Goal: Information Seeking & Learning: Understand process/instructions

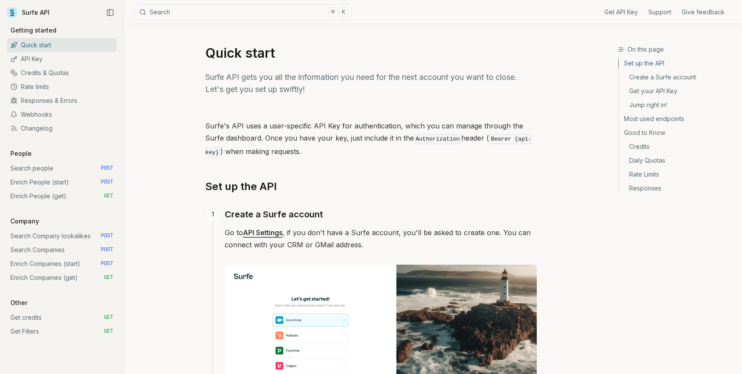
click at [42, 261] on link "Enrich Companies (start) POST" at bounding box center [62, 264] width 110 height 14
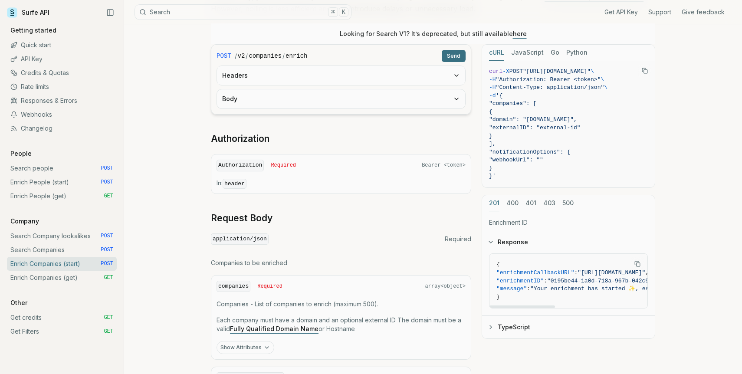
click at [507, 204] on button "400" at bounding box center [512, 203] width 12 height 16
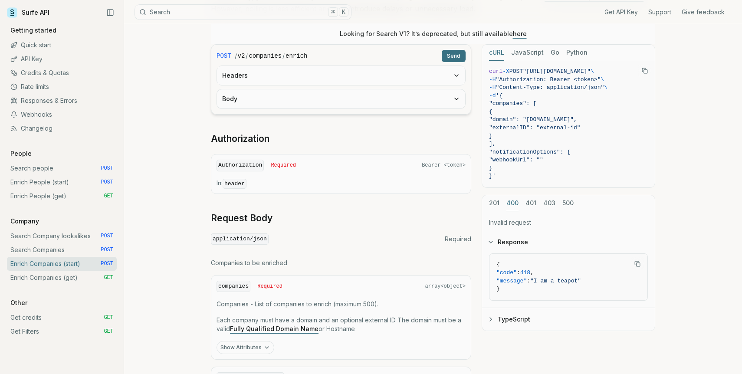
click at [531, 202] on button "401" at bounding box center [531, 203] width 11 height 16
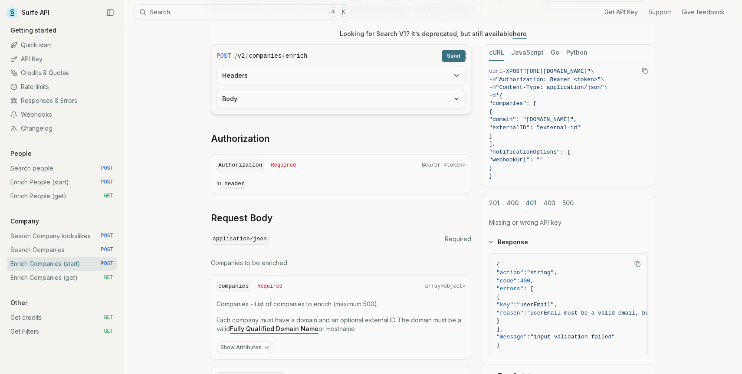
click at [549, 198] on button "403" at bounding box center [549, 203] width 12 height 16
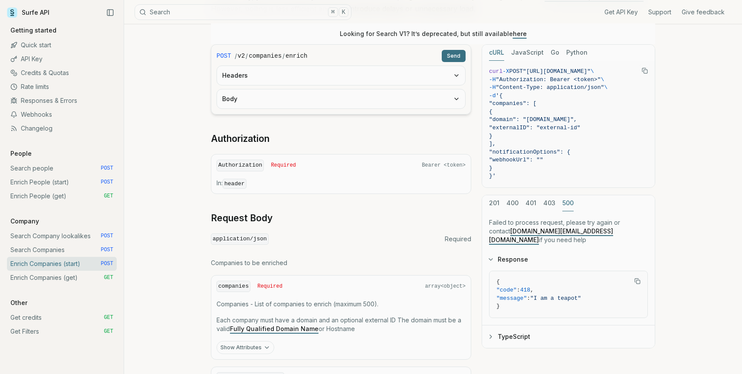
click at [563, 204] on button "500" at bounding box center [567, 203] width 11 height 16
click at [552, 201] on button "403" at bounding box center [549, 203] width 12 height 16
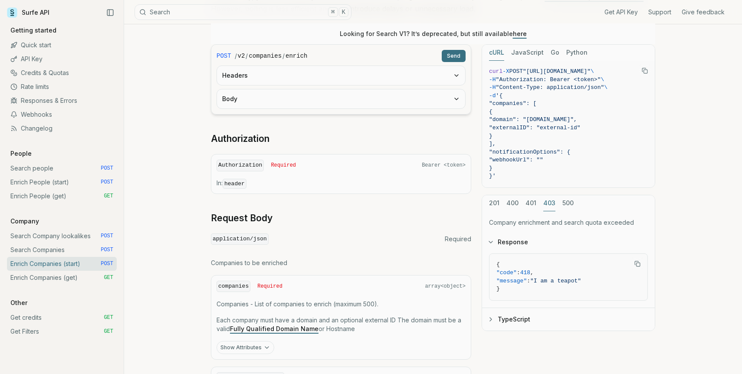
click at [529, 322] on button "TypeScript" at bounding box center [568, 319] width 173 height 23
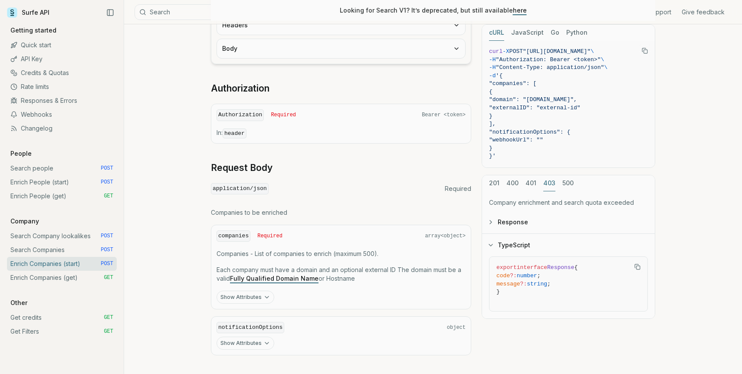
scroll to position [253, 0]
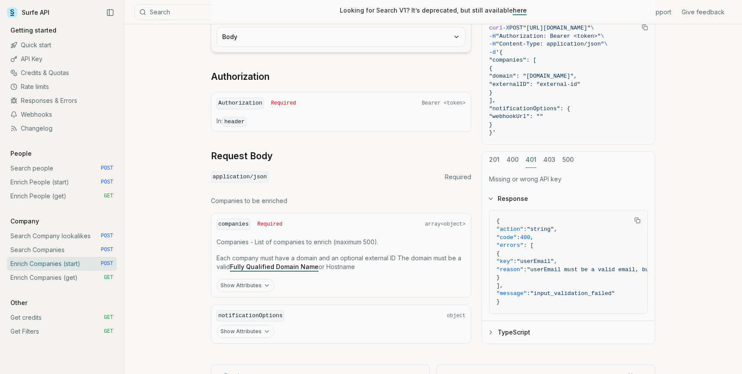
click at [532, 185] on div "201 400 401 403 500 Missing or wrong API key Response { "action" : "string" , "…" at bounding box center [569, 247] width 174 height 193
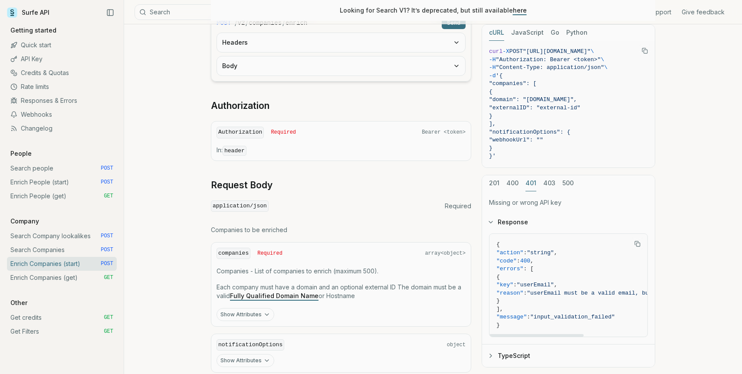
scroll to position [221, 0]
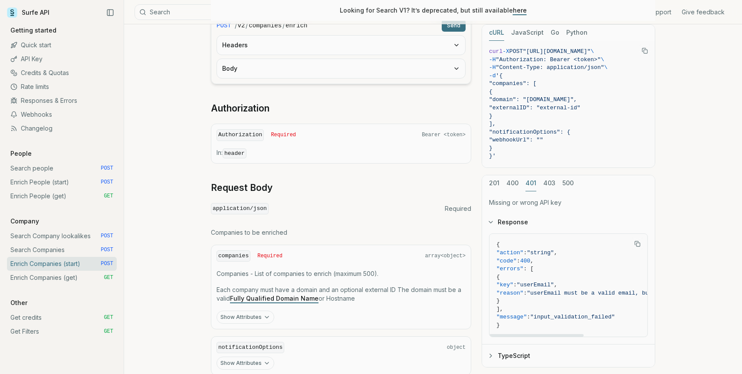
click at [498, 183] on button "201" at bounding box center [494, 183] width 10 height 16
